Goal: Browse casually

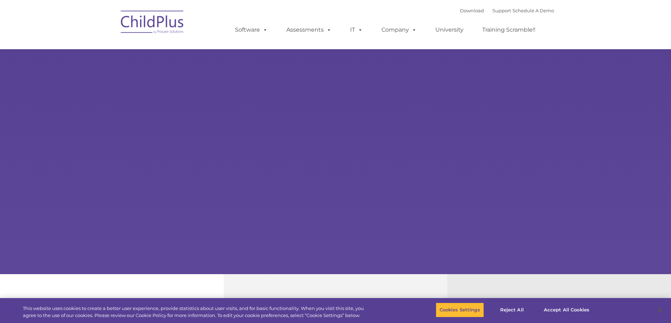
select select "MEDIUM"
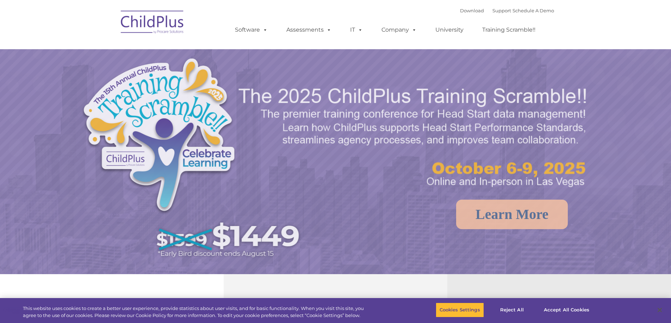
select select "MEDIUM"
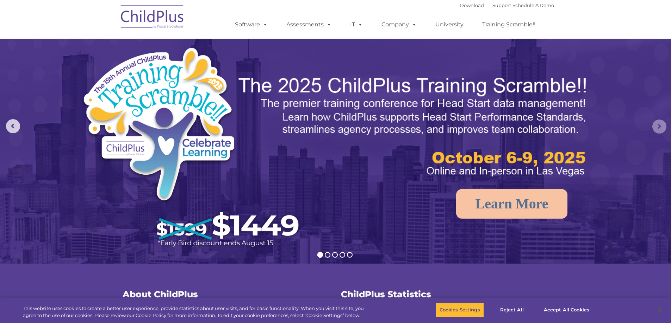
click at [660, 124] on rs-arrow at bounding box center [659, 127] width 14 height 14
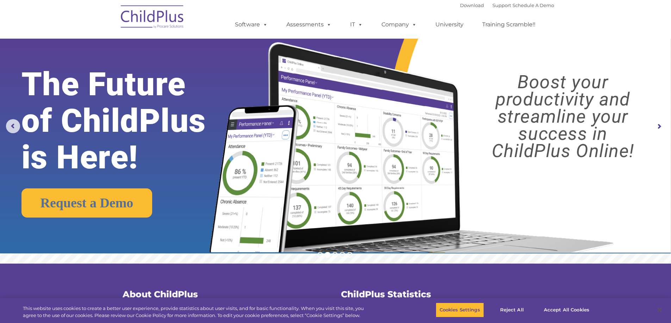
click at [661, 124] on rs-arrow at bounding box center [659, 127] width 14 height 14
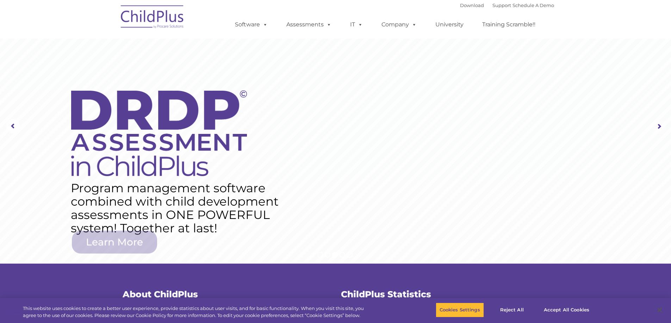
click at [661, 124] on rs-arrow at bounding box center [659, 127] width 14 height 14
